Goal: Navigation & Orientation: Understand site structure

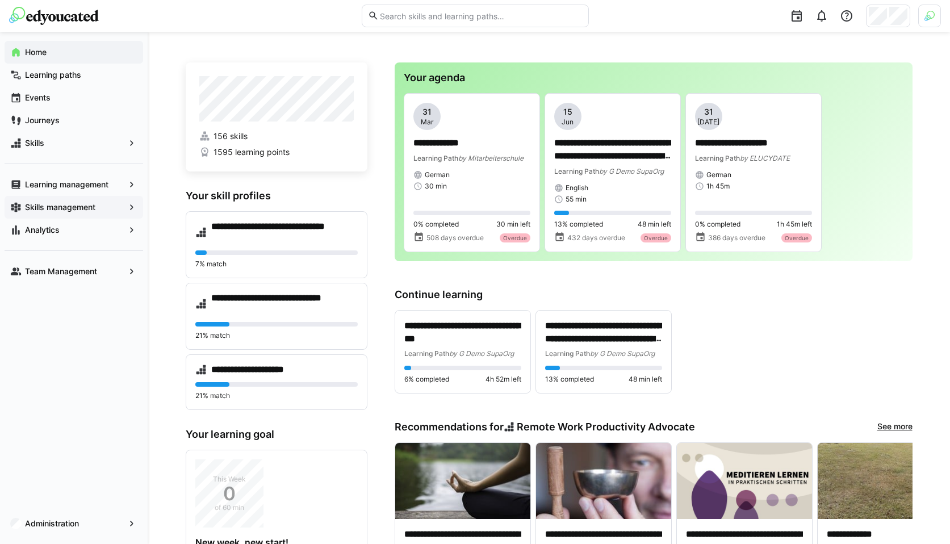
click at [0, 0] on app-navigation-label "Skills management" at bounding box center [0, 0] width 0 height 0
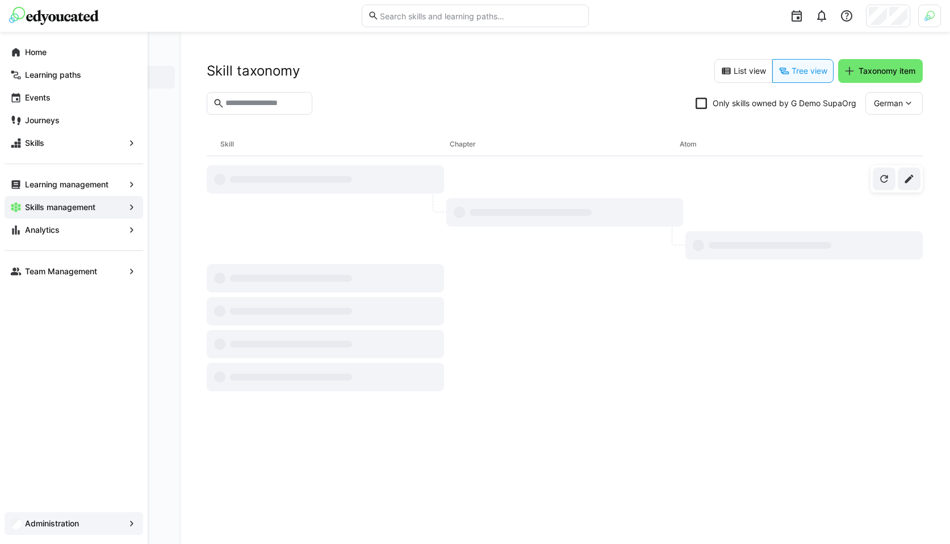
click at [0, 0] on app-navigation-label "Administration" at bounding box center [0, 0] width 0 height 0
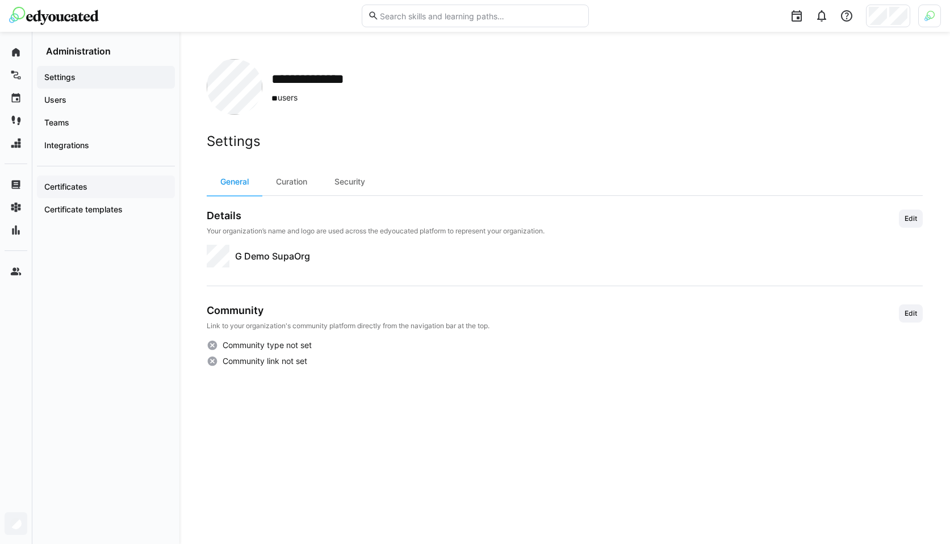
click at [0, 0] on app-navigation-label "Certificates" at bounding box center [0, 0] width 0 height 0
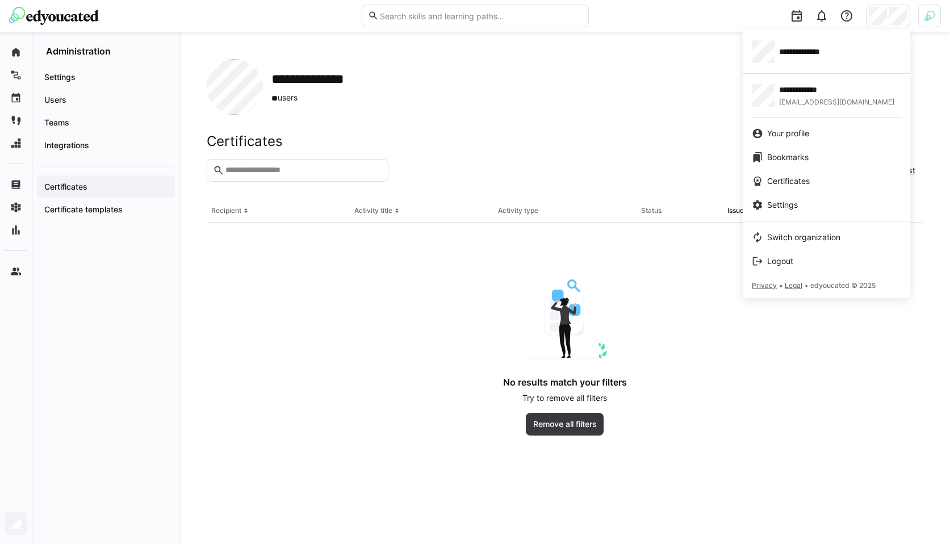
click at [924, 18] on div at bounding box center [475, 272] width 950 height 544
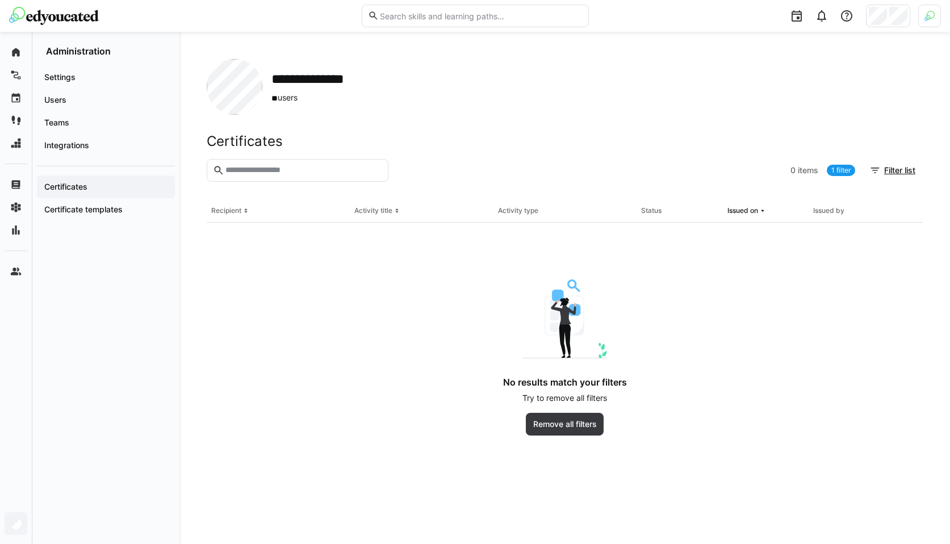
click at [924, 18] on div at bounding box center [929, 16] width 23 height 23
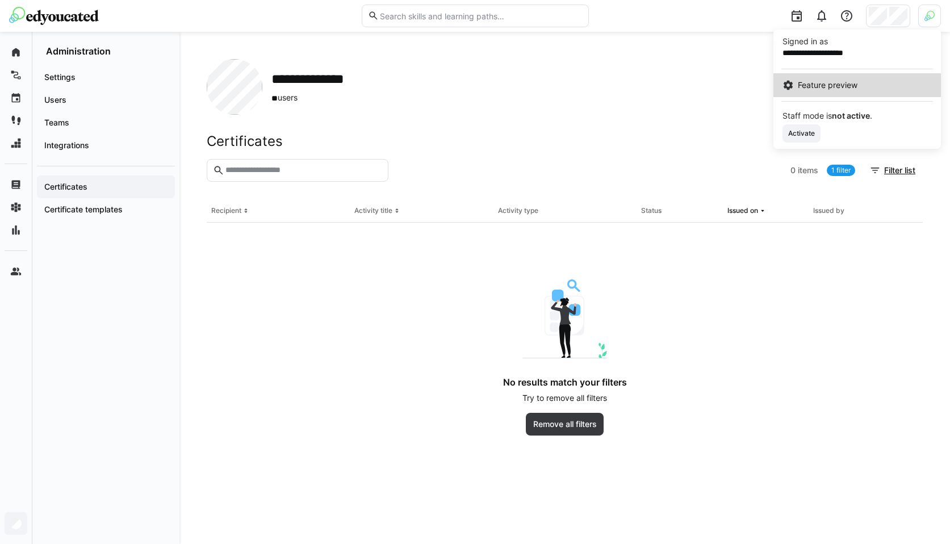
click at [831, 86] on span "Feature preview" at bounding box center [828, 85] width 60 height 11
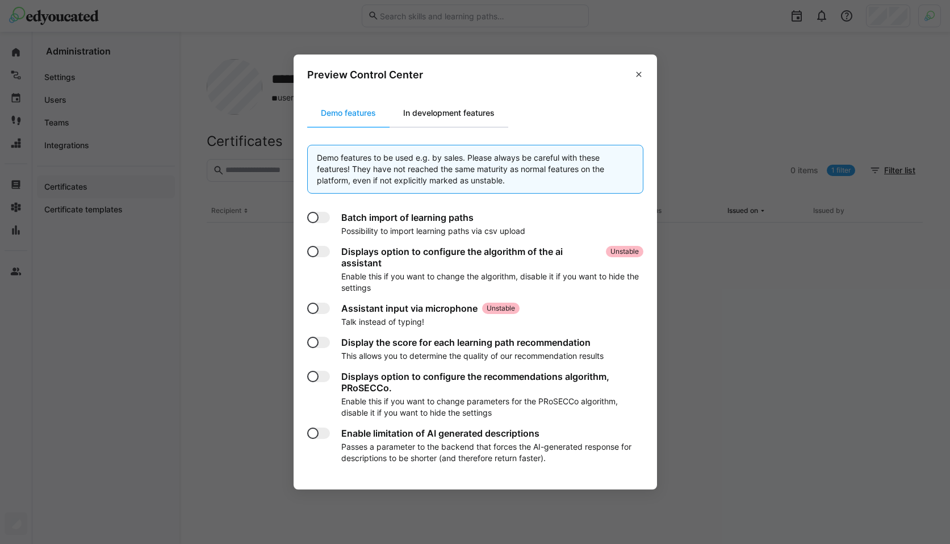
click at [478, 126] on div "In development features" at bounding box center [449, 112] width 119 height 27
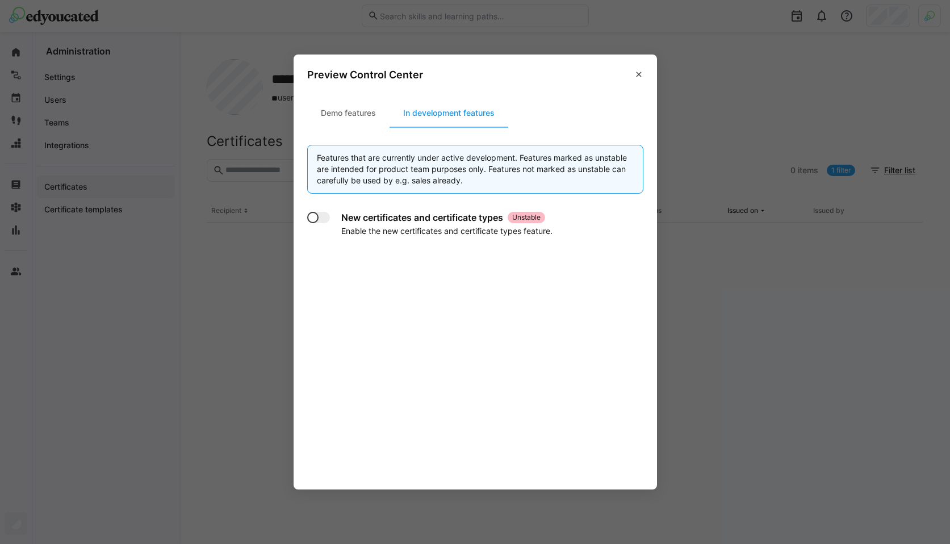
click at [306, 219] on section "Demo features In development features Features that are currently under active …" at bounding box center [475, 289] width 363 height 399
click at [319, 220] on div at bounding box center [318, 217] width 23 height 11
click at [638, 73] on eds-icon at bounding box center [638, 74] width 9 height 9
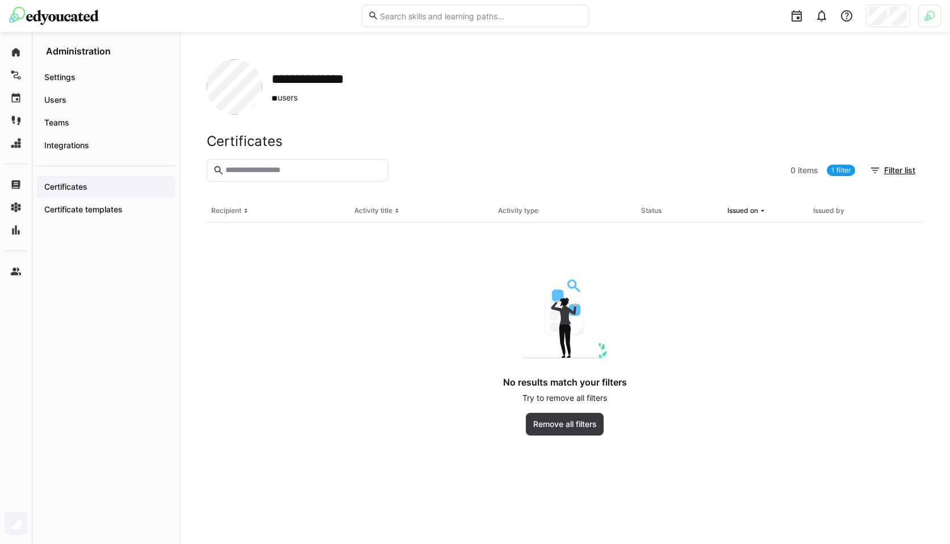
click at [646, 55] on div "**********" at bounding box center [564, 288] width 771 height 512
click at [0, 0] on app-navigation-label "Certificate types" at bounding box center [0, 0] width 0 height 0
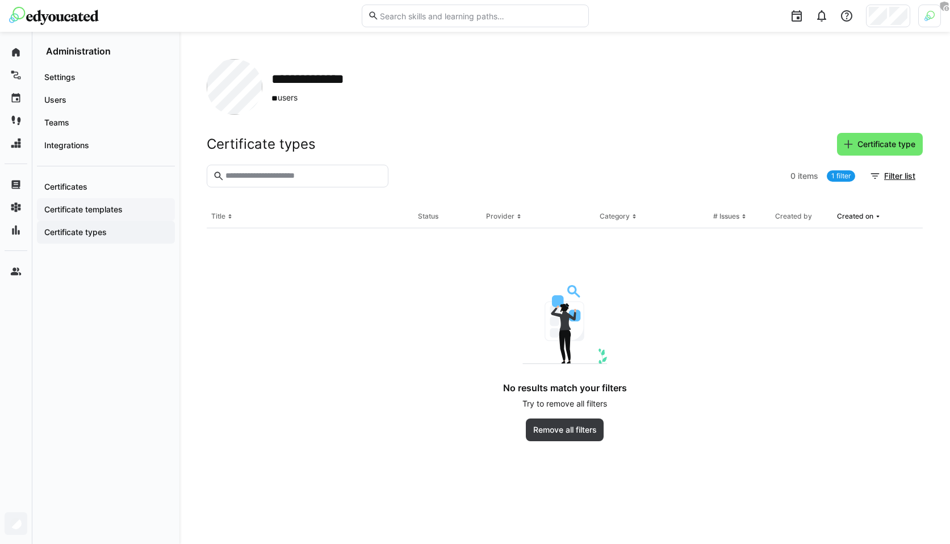
click at [0, 0] on app-navigation-label "Certificate templates" at bounding box center [0, 0] width 0 height 0
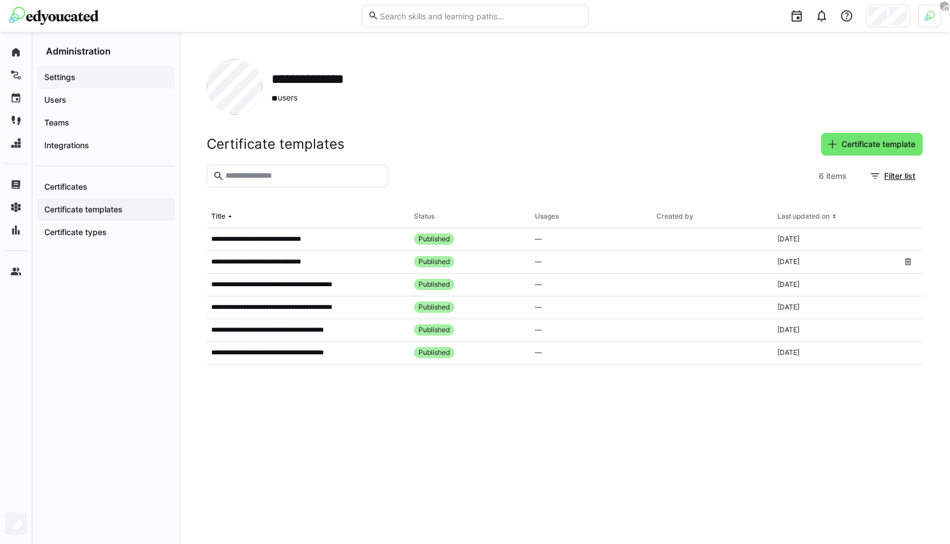
click at [80, 77] on span "Settings" at bounding box center [106, 77] width 127 height 11
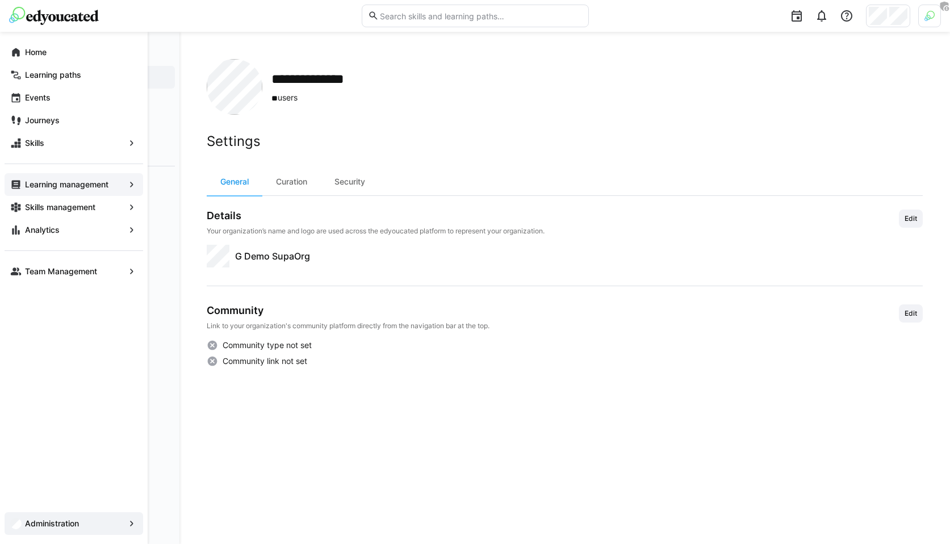
click at [0, 0] on app-navigation-label "Learning management" at bounding box center [0, 0] width 0 height 0
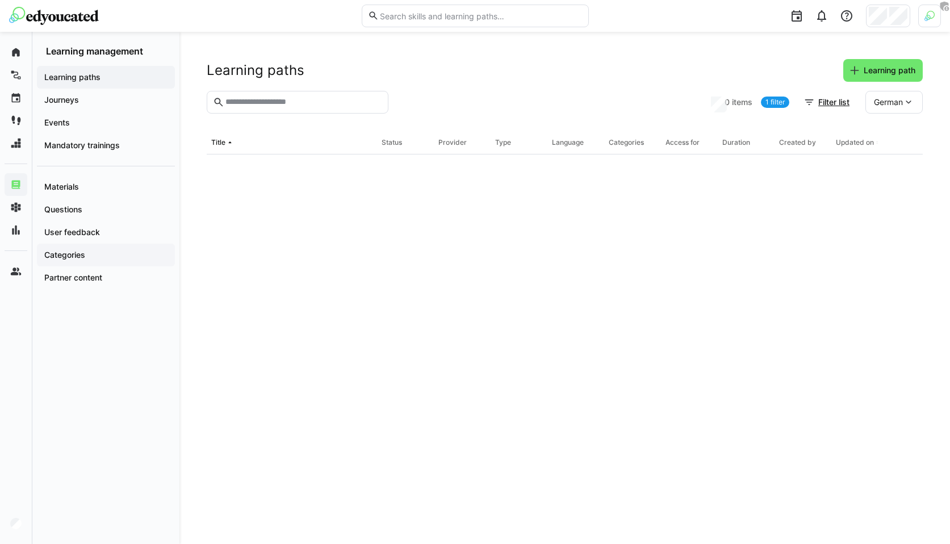
click at [93, 254] on span "Categories" at bounding box center [106, 254] width 127 height 11
